Goal: Navigation & Orientation: Find specific page/section

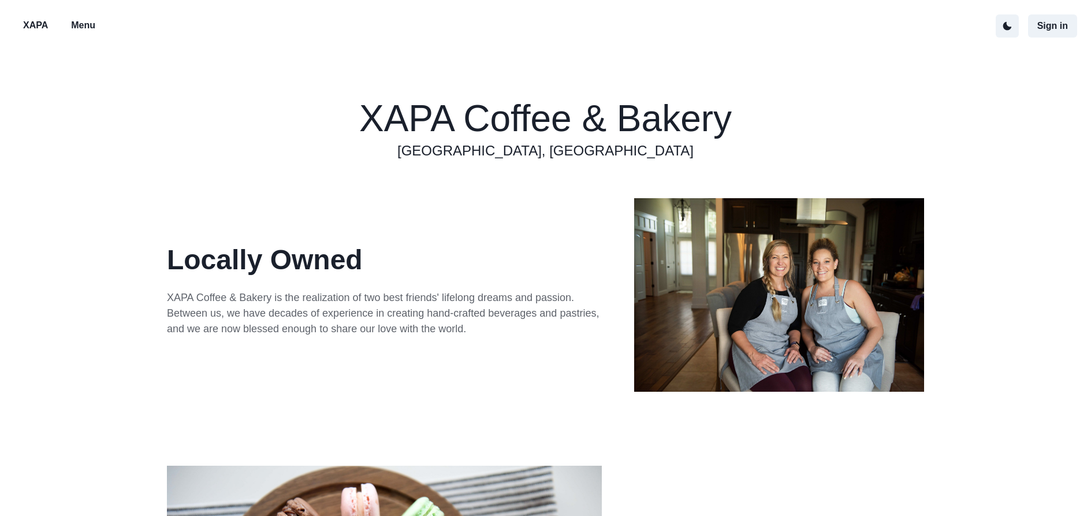
click at [89, 27] on p "Menu" at bounding box center [83, 25] width 24 height 14
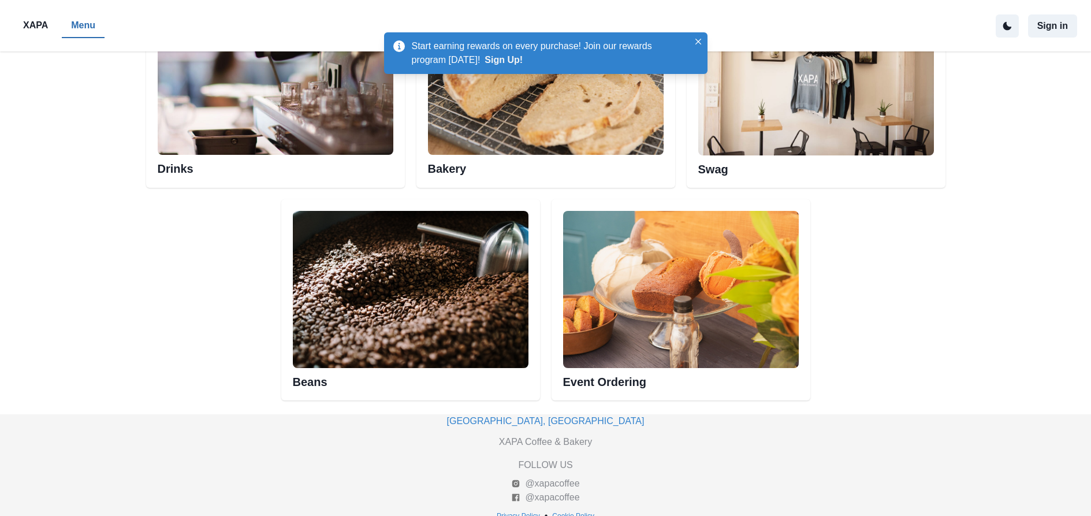
scroll to position [676, 0]
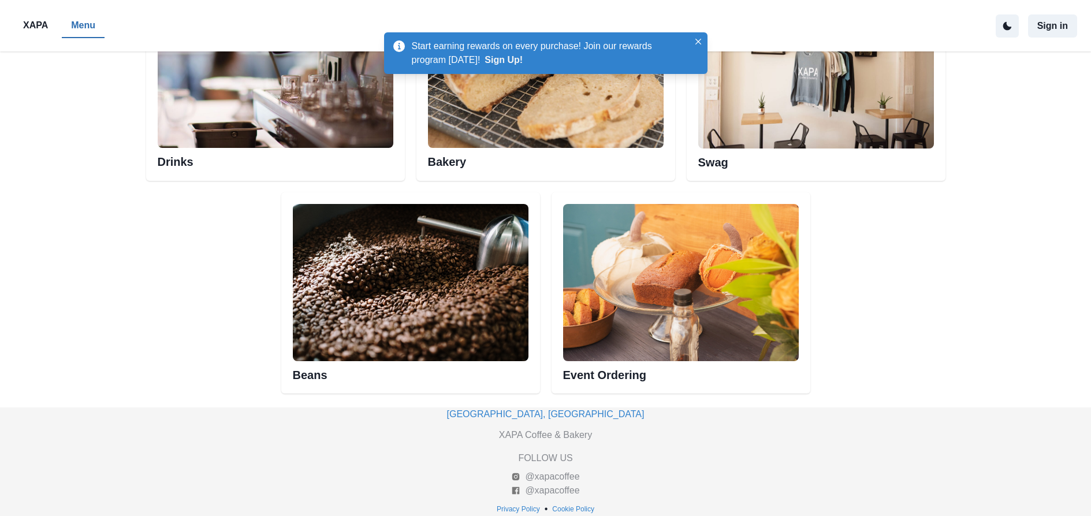
click at [667, 331] on img at bounding box center [681, 282] width 236 height 157
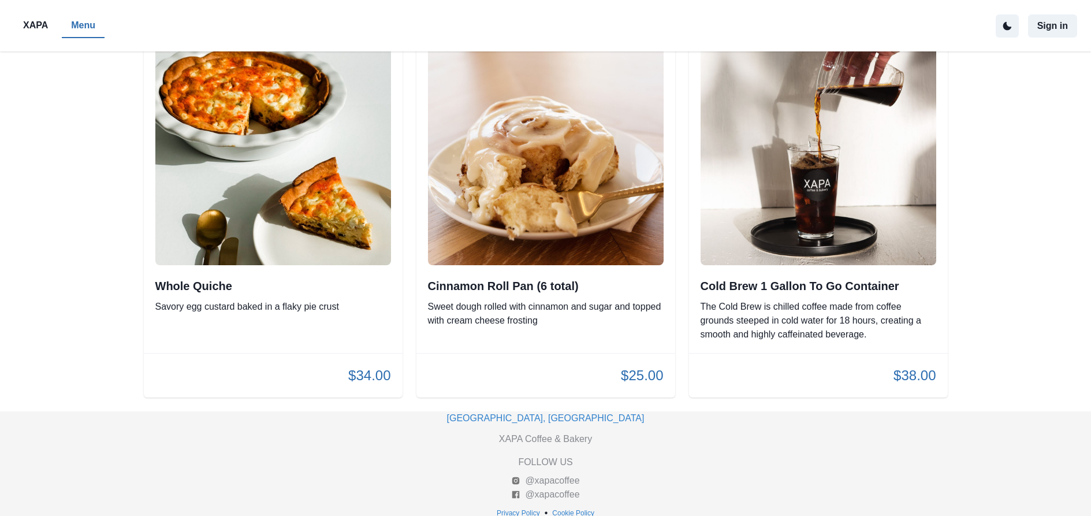
scroll to position [486, 0]
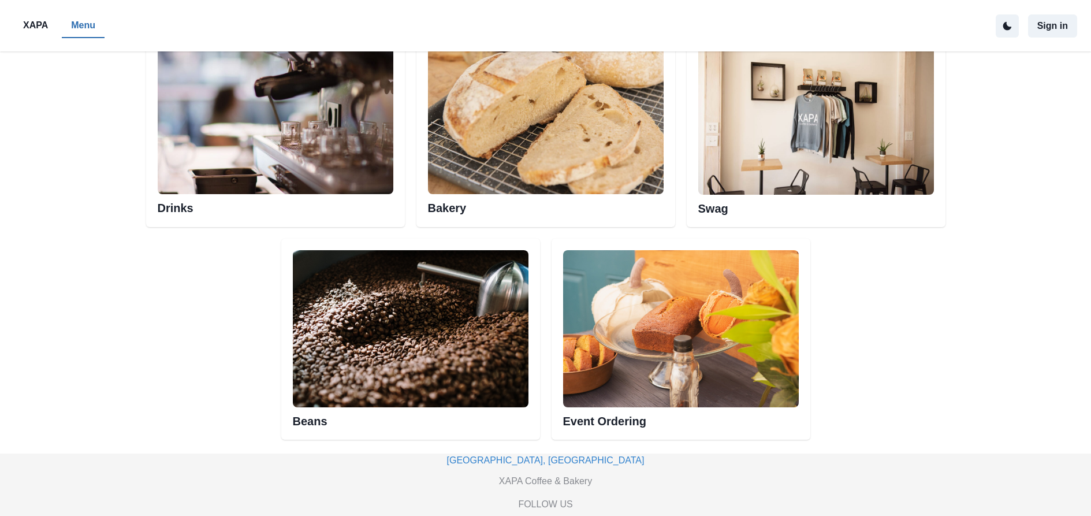
scroll to position [635, 0]
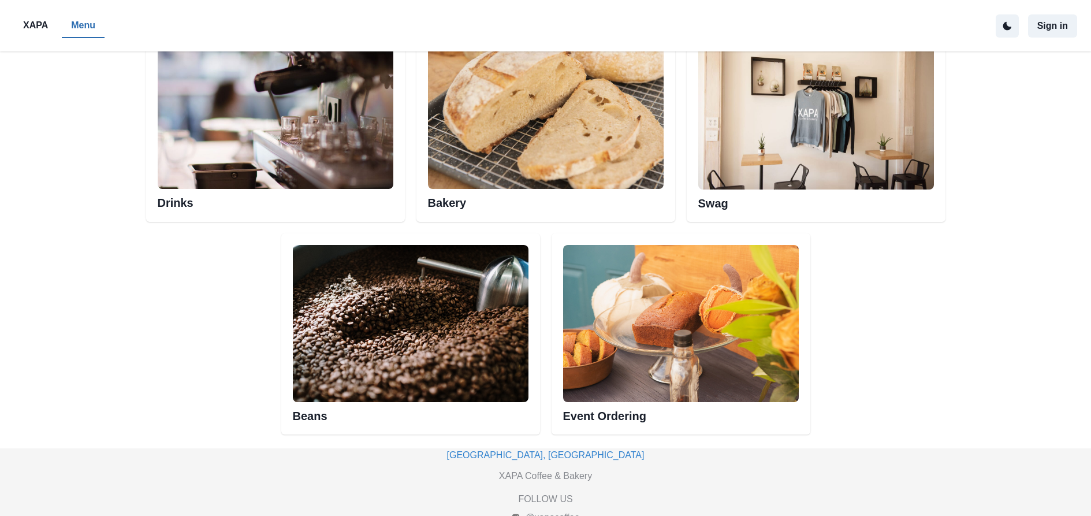
click at [674, 315] on img at bounding box center [681, 323] width 236 height 157
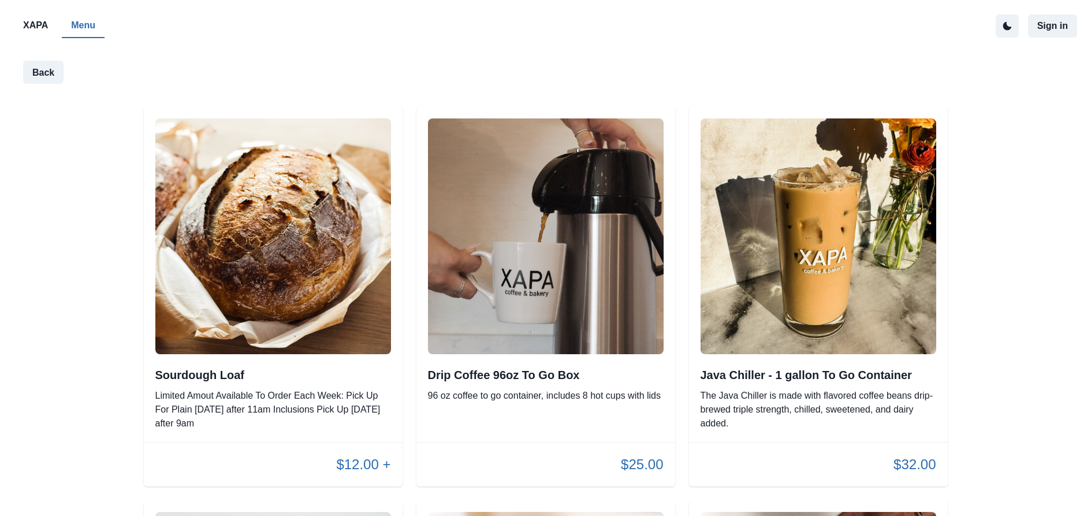
click at [38, 24] on p "XAPA" at bounding box center [35, 25] width 25 height 14
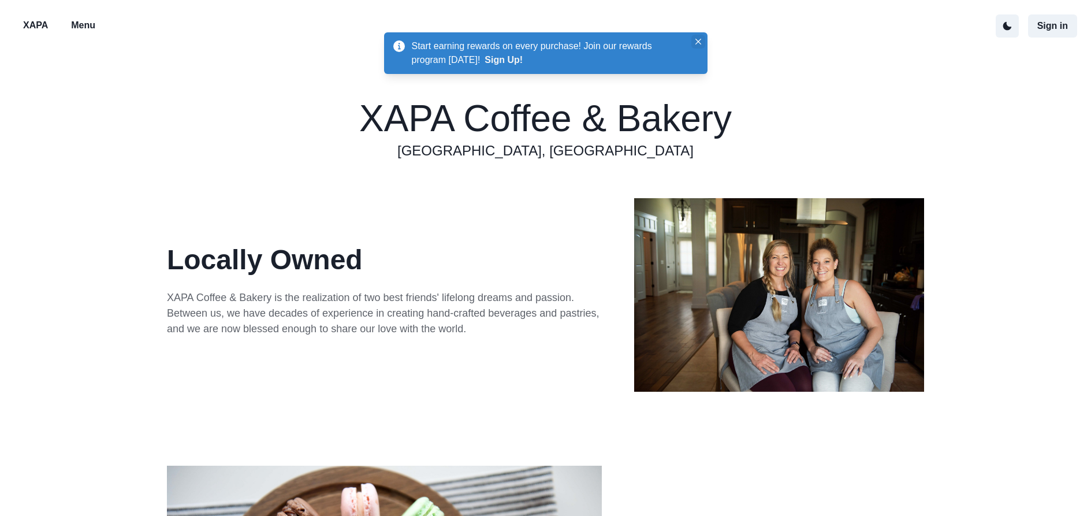
click at [695, 40] on icon "Close" at bounding box center [698, 42] width 6 height 6
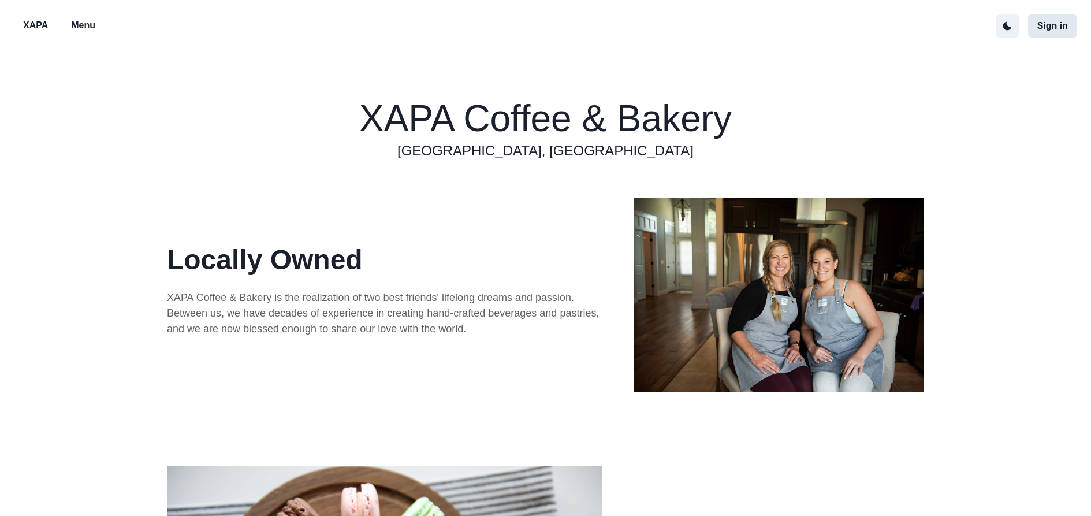
click at [1046, 35] on button "Sign in" at bounding box center [1052, 25] width 49 height 23
